Goal: Find specific page/section: Find specific page/section

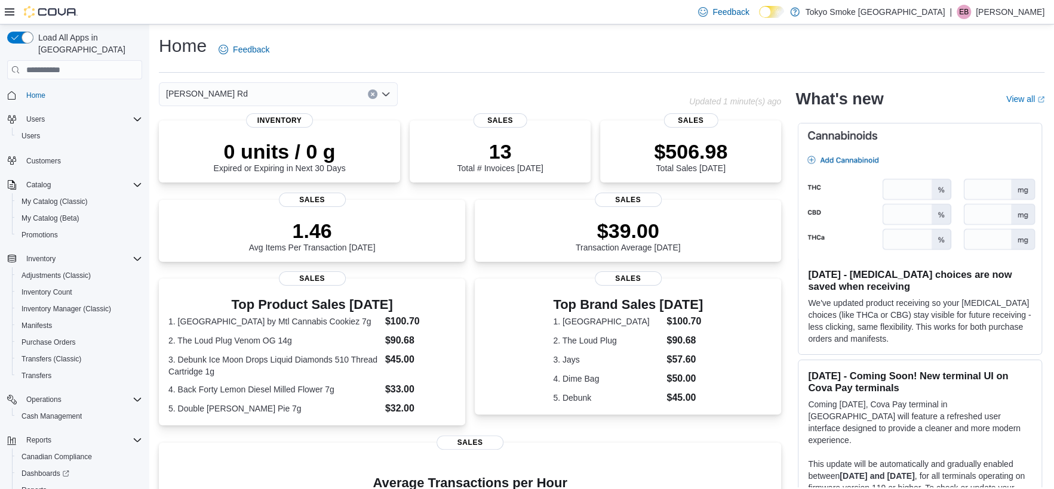
click at [303, 95] on div "Barrie Essa Rd" at bounding box center [278, 94] width 239 height 24
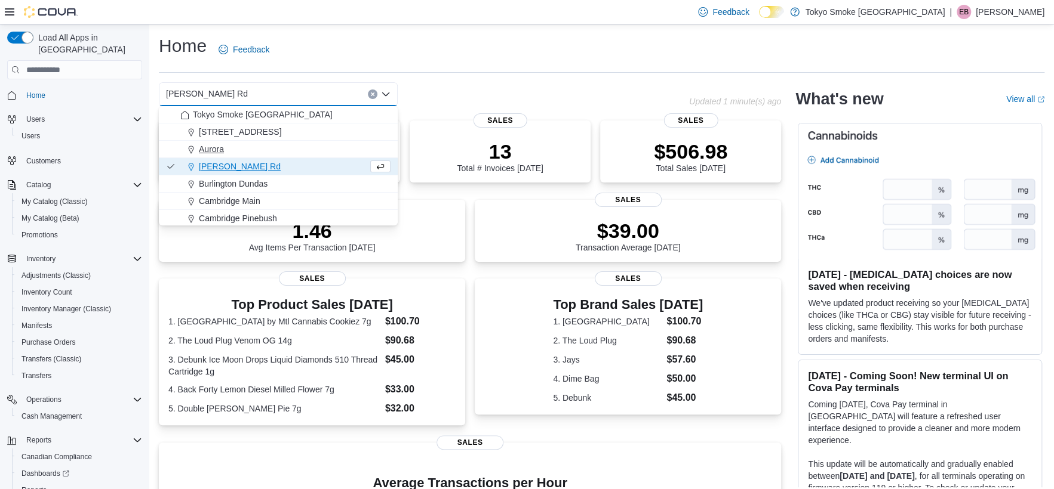
click at [238, 156] on button "Aurora" at bounding box center [278, 149] width 239 height 17
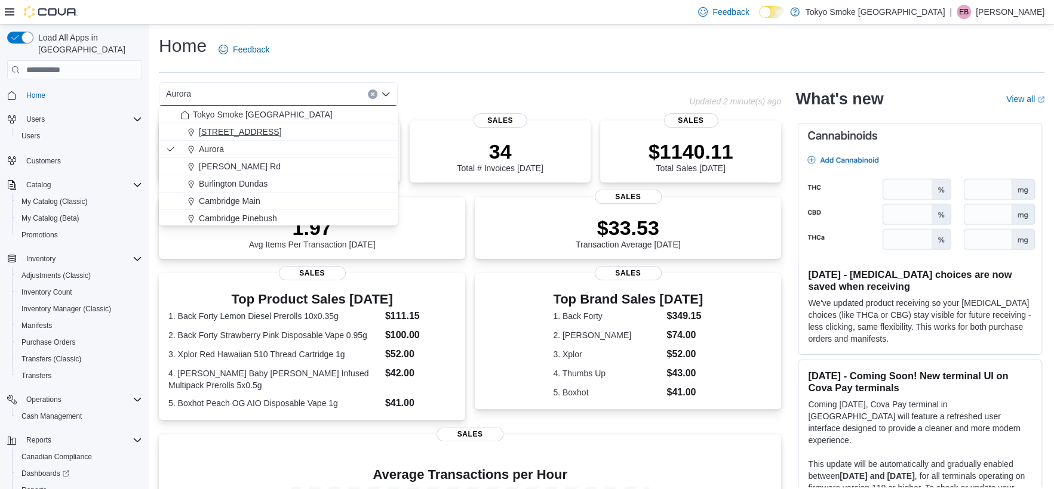
click at [242, 133] on span "11795 Bramalea Rd" at bounding box center [240, 132] width 82 height 12
